Goal: Task Accomplishment & Management: Manage account settings

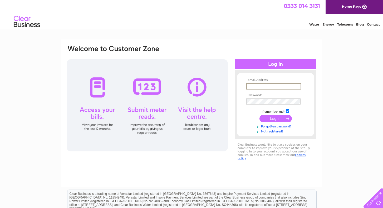
type input "[EMAIL_ADDRESS][DOMAIN_NAME]"
click at [275, 118] on input "submit" at bounding box center [275, 117] width 32 height 7
click at [274, 117] on input "submit" at bounding box center [275, 118] width 32 height 7
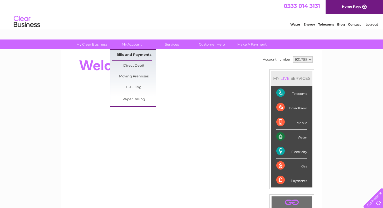
click at [132, 52] on link "Bills and Payments" at bounding box center [133, 55] width 43 height 11
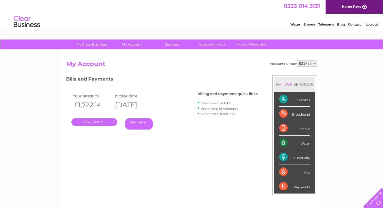
click at [104, 120] on link "." at bounding box center [94, 122] width 46 height 8
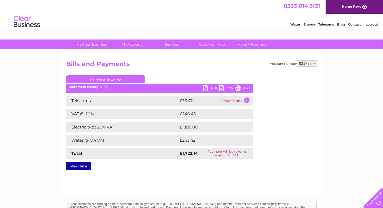
click at [208, 89] on link "PDF" at bounding box center [211, 89] width 16 height 8
